Goal: Find specific page/section: Find specific page/section

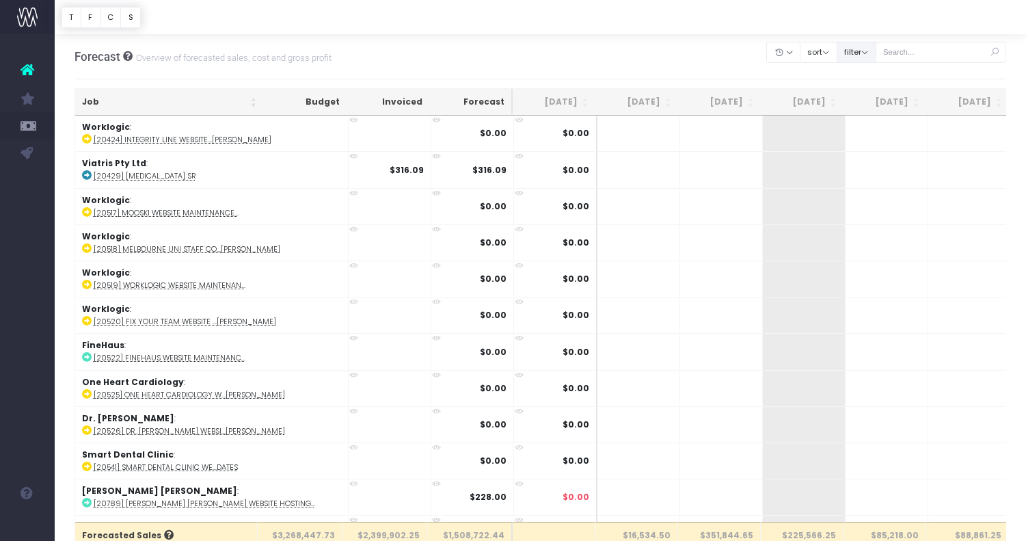
click at [860, 55] on button "filter" at bounding box center [857, 52] width 40 height 21
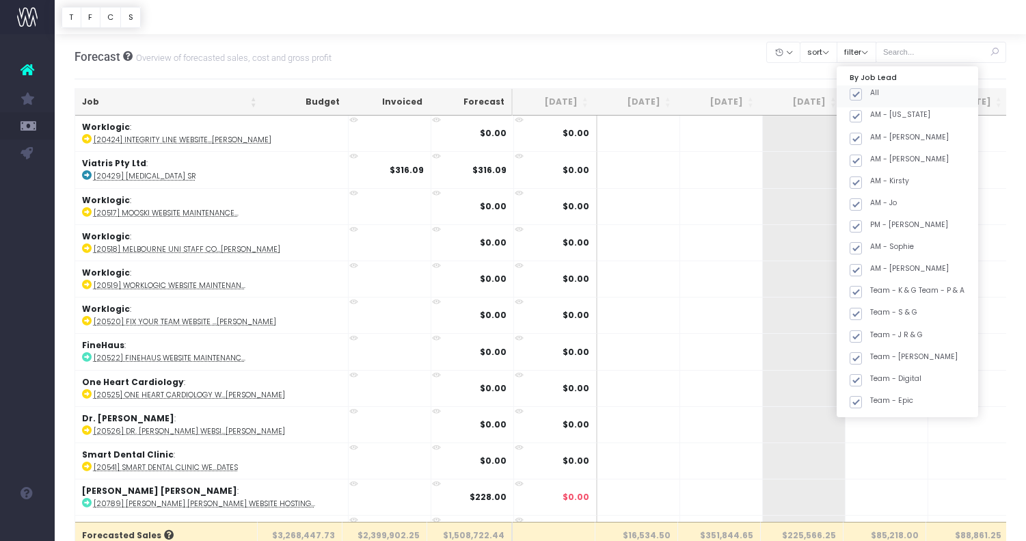
click at [862, 92] on span at bounding box center [856, 94] width 12 height 12
click at [870, 92] on input "All" at bounding box center [874, 92] width 9 height 9
checkbox input "false"
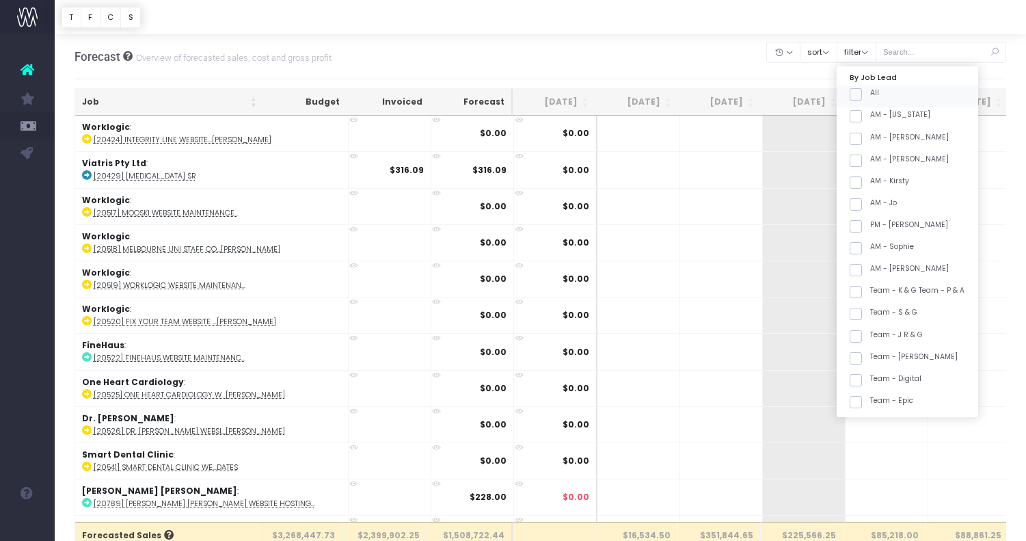
checkbox input "false"
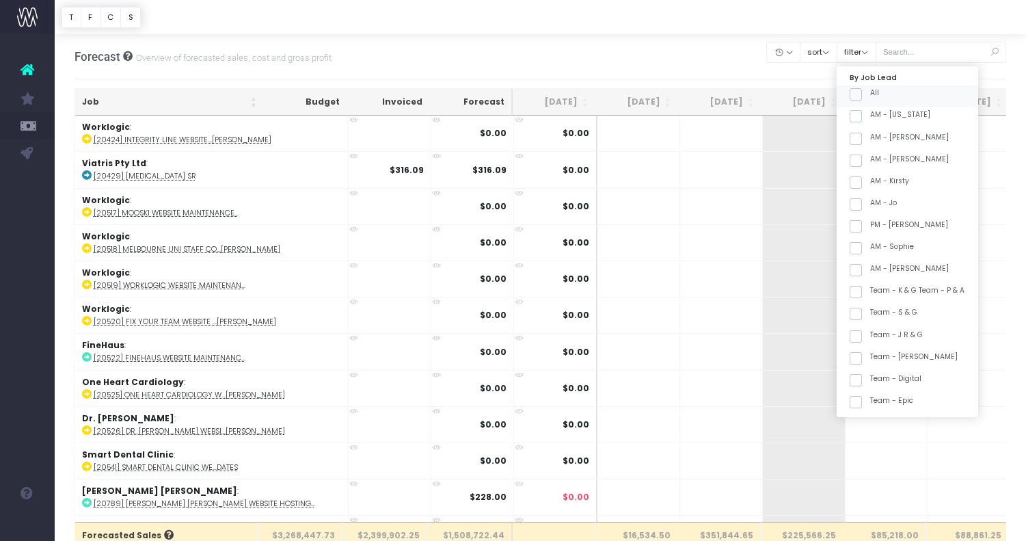
checkbox input "false"
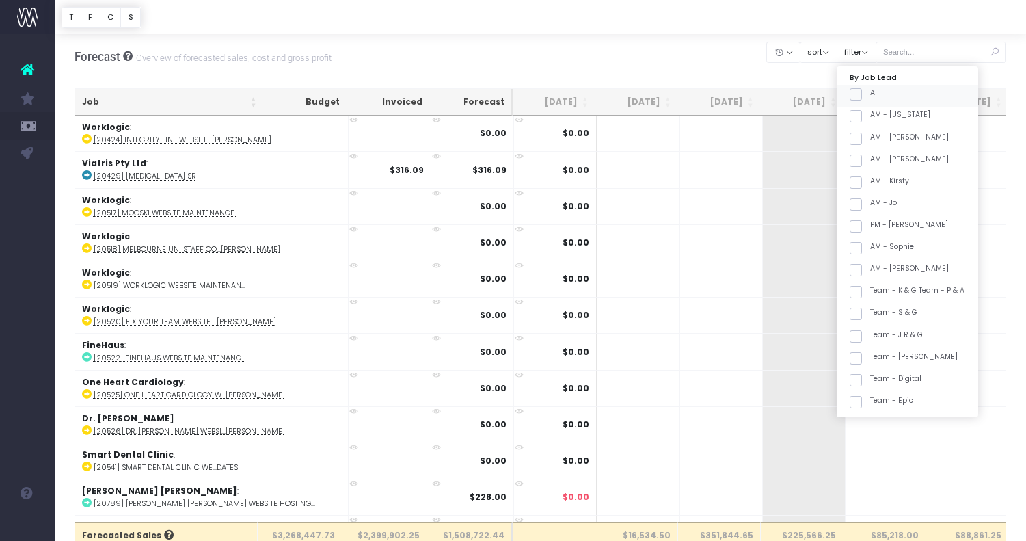
checkbox input "false"
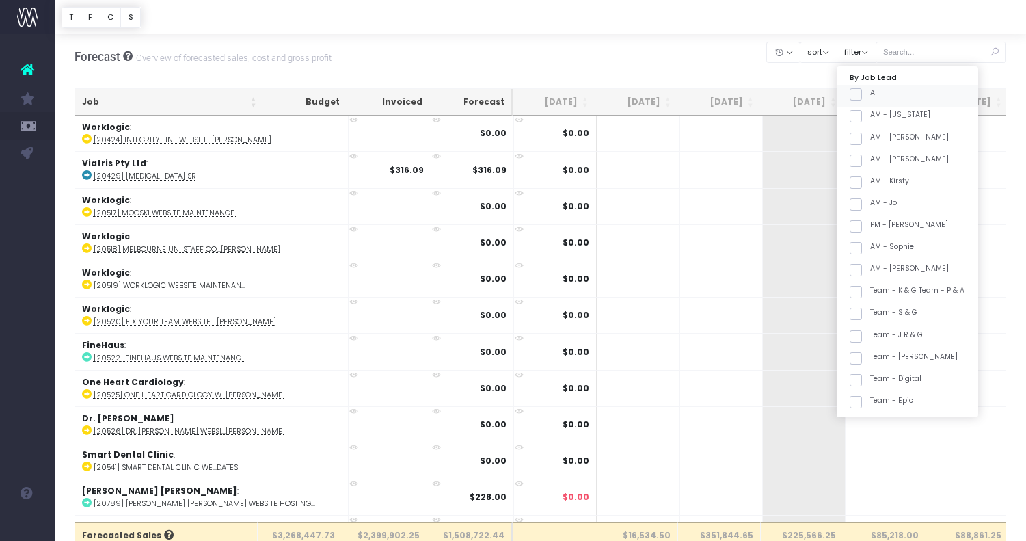
checkbox input "false"
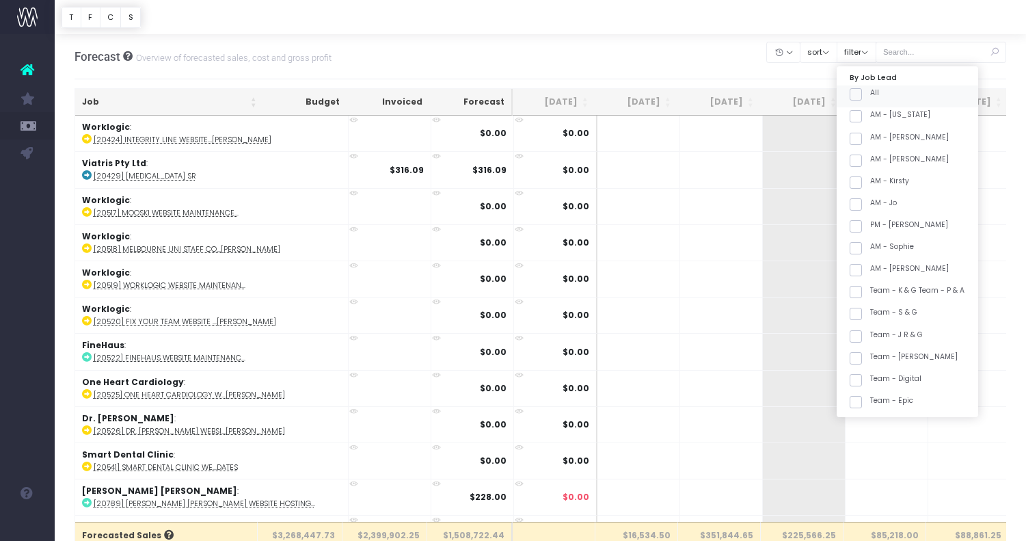
checkbox input "false"
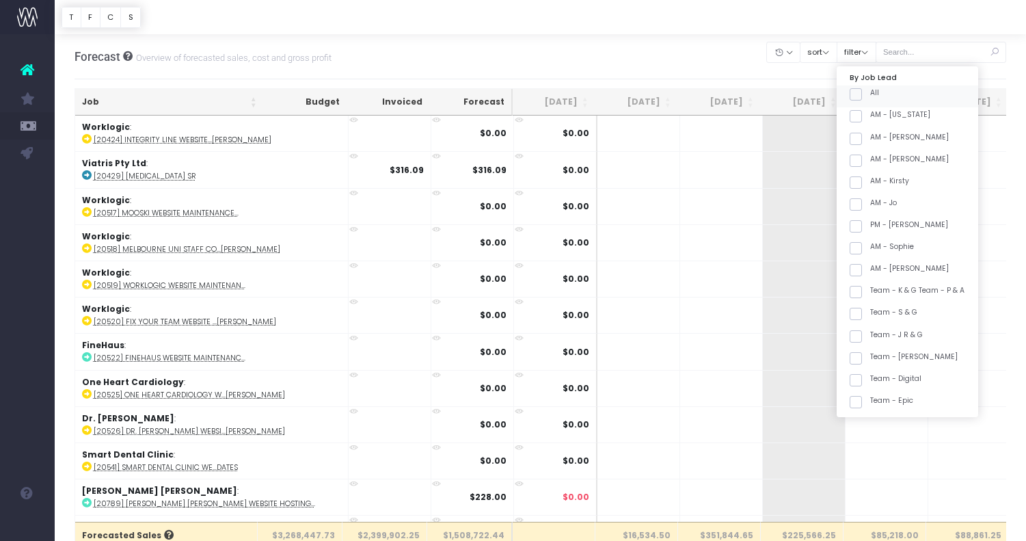
checkbox input "false"
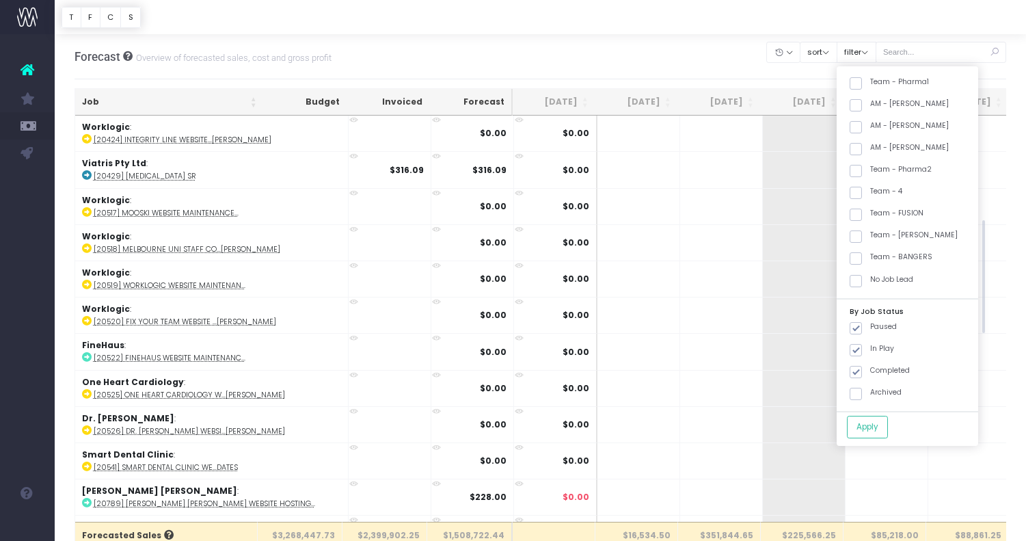
scroll to position [451, 0]
click at [898, 232] on label "Team - [PERSON_NAME]" at bounding box center [904, 234] width 108 height 11
click at [879, 232] on input "Team - [PERSON_NAME]" at bounding box center [874, 233] width 9 height 9
checkbox input "true"
click at [888, 436] on button "Apply" at bounding box center [867, 427] width 41 height 23
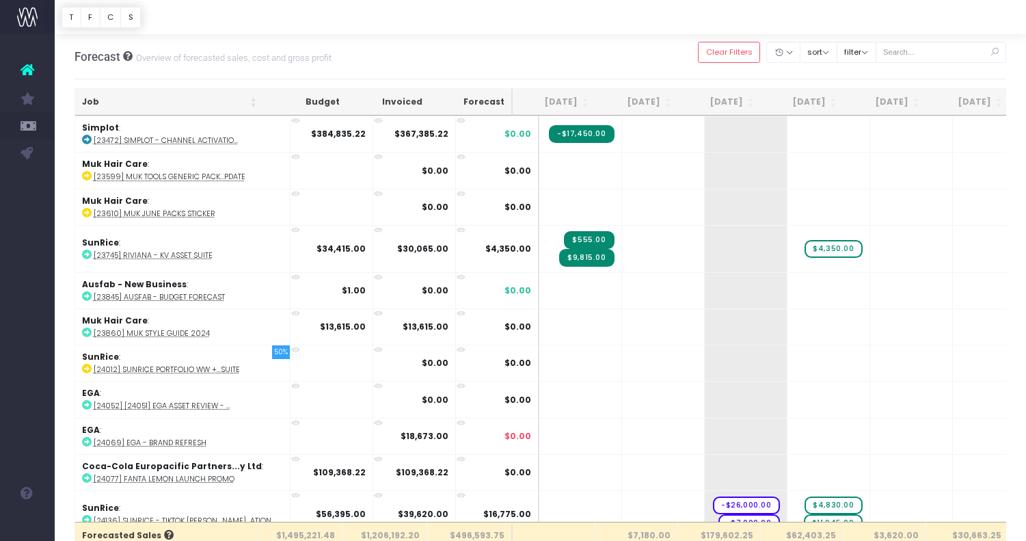
click at [189, 105] on th "Job" at bounding box center [169, 102] width 189 height 27
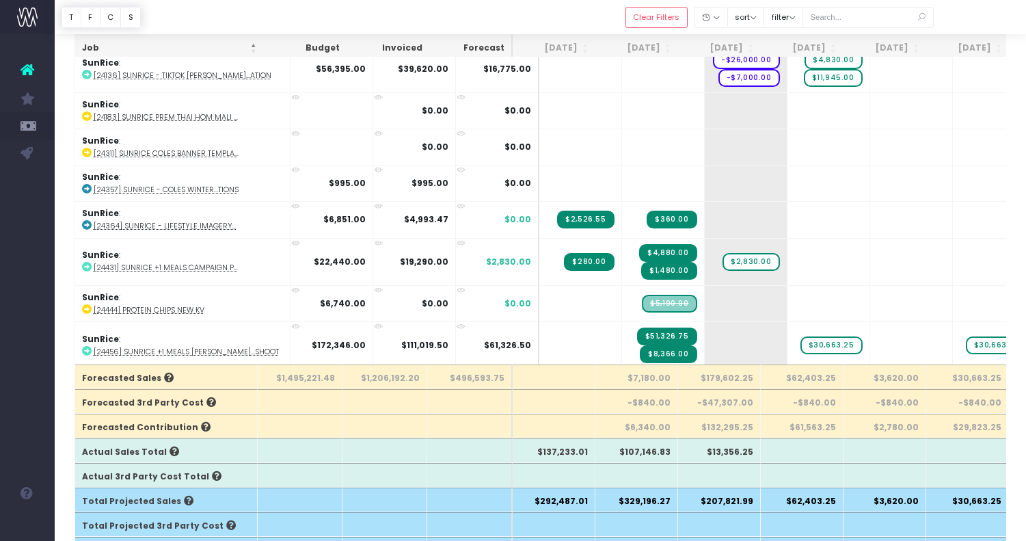
scroll to position [1726, 0]
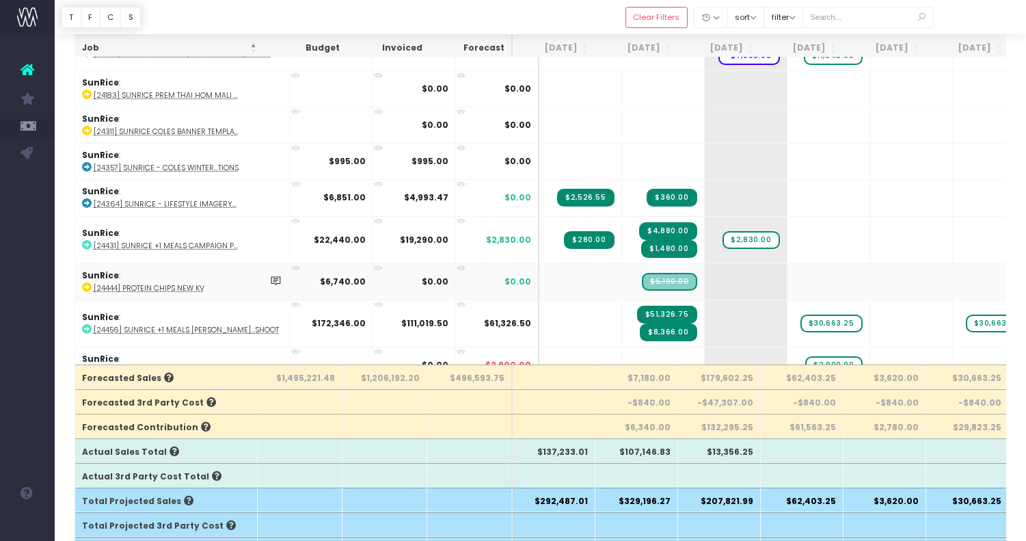
click at [186, 283] on abbr "[24444] Protein Chips New KV" at bounding box center [149, 288] width 111 height 10
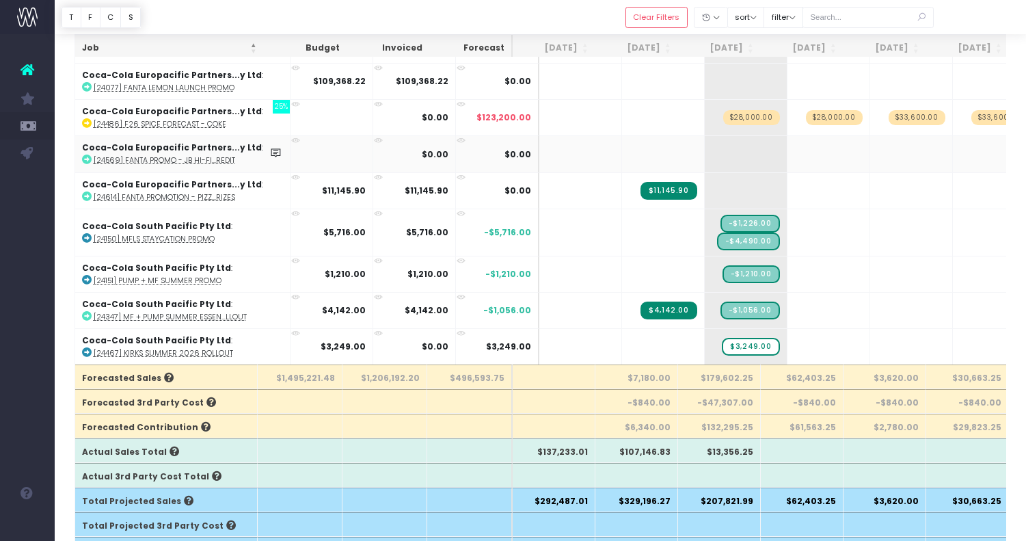
scroll to position [0, 0]
